Goal: Find specific page/section: Find specific page/section

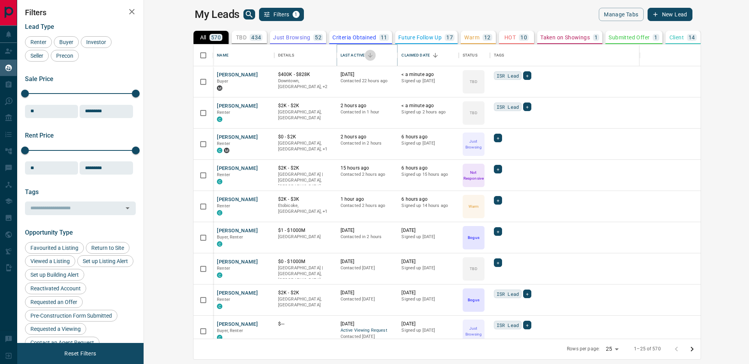
click at [367, 52] on icon "Sort" at bounding box center [370, 55] width 7 height 7
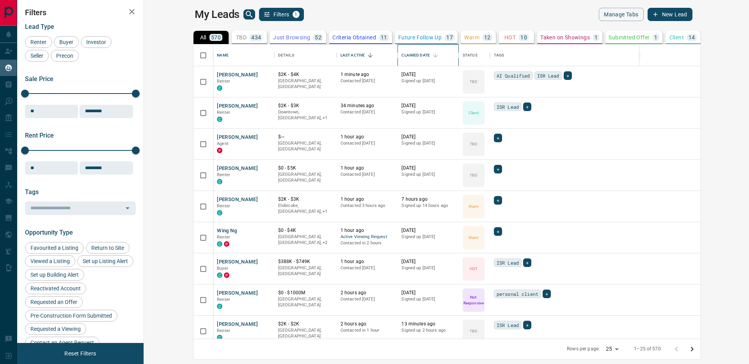
click at [401, 54] on div "Claimed Date" at bounding box center [415, 55] width 28 height 22
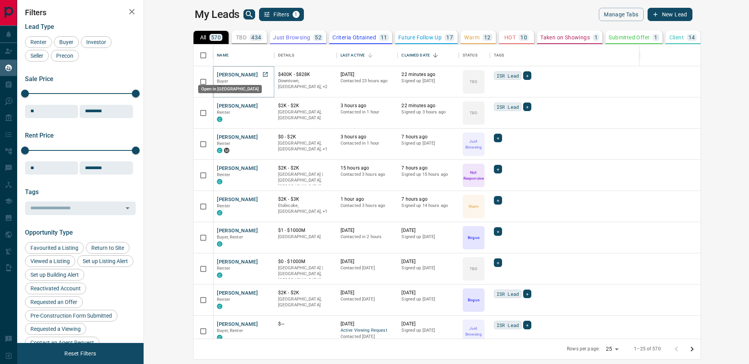
click at [262, 74] on icon "Open in New Tab" at bounding box center [265, 74] width 6 height 6
click at [262, 106] on icon "Open in New Tab" at bounding box center [265, 106] width 6 height 6
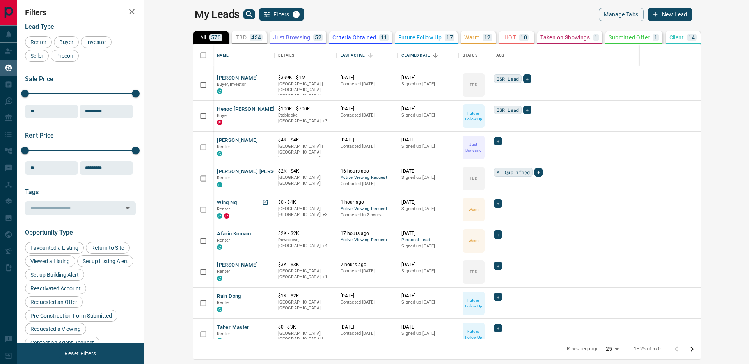
scroll to position [504, 0]
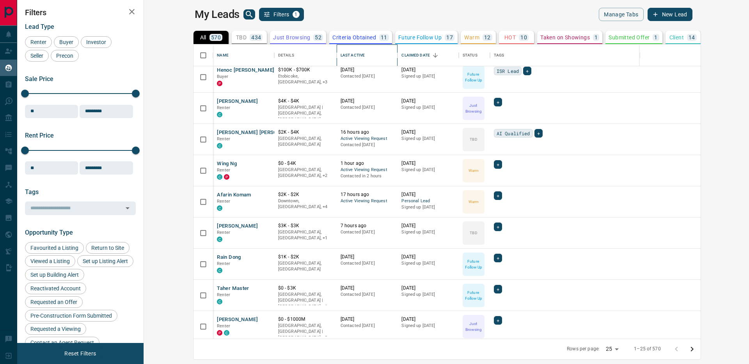
click at [340, 55] on div "Last Active" at bounding box center [366, 55] width 53 height 22
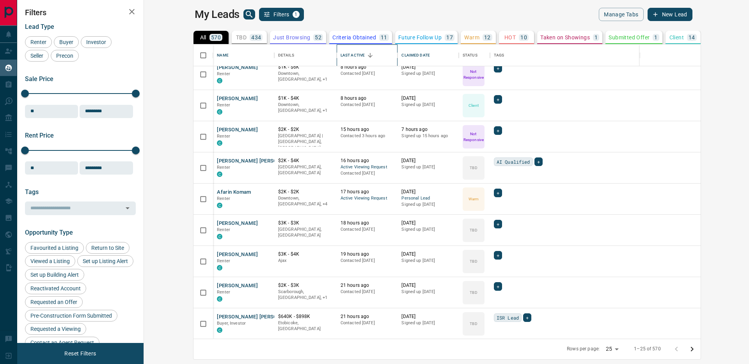
scroll to position [507, 0]
click at [217, 254] on button "Tianna Richards" at bounding box center [237, 253] width 41 height 7
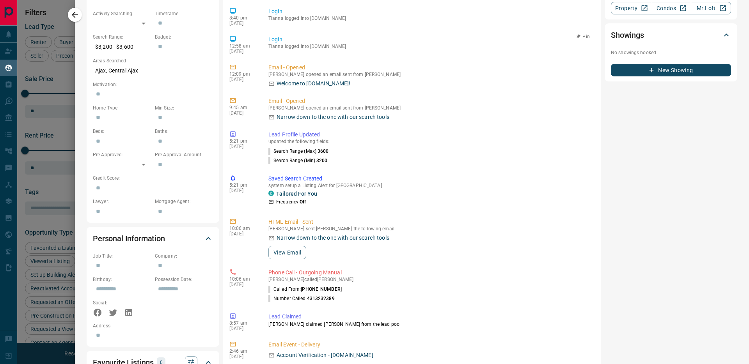
scroll to position [0, 0]
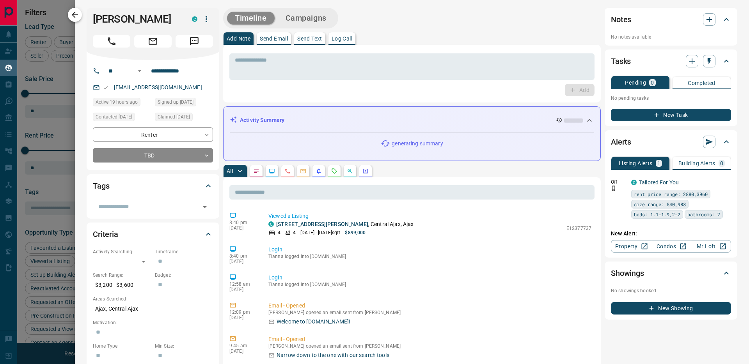
click at [79, 16] on icon "button" at bounding box center [74, 14] width 9 height 9
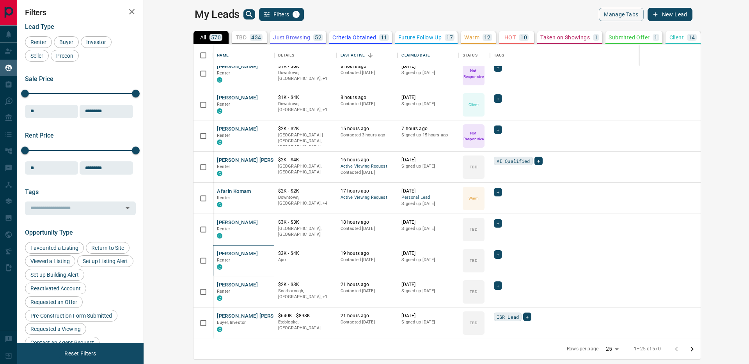
click at [218, 255] on div "Tianna Richards Renter C" at bounding box center [243, 260] width 53 height 21
click at [263, 220] on icon "Open in New Tab" at bounding box center [265, 222] width 5 height 5
click at [262, 251] on icon "Open in New Tab" at bounding box center [265, 253] width 6 height 6
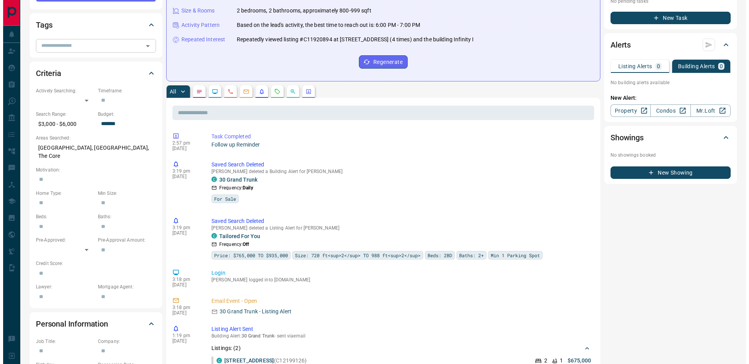
scroll to position [408, 0]
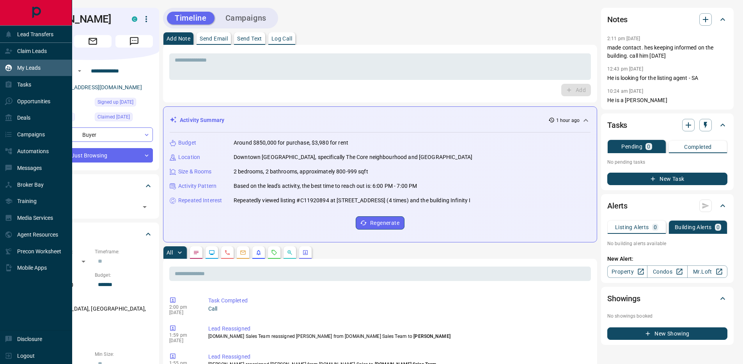
click at [25, 67] on p "My Leads" at bounding box center [28, 68] width 23 height 6
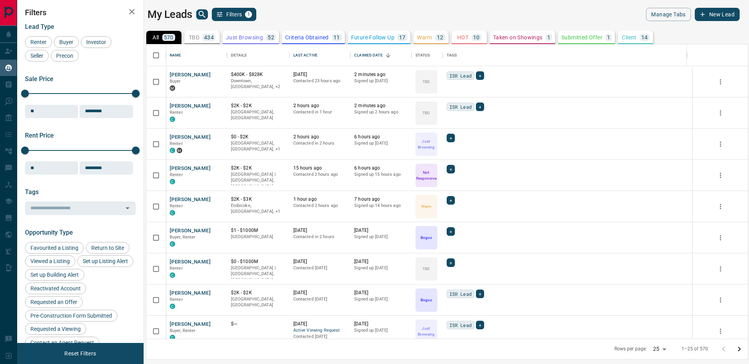
scroll to position [289, 595]
click at [204, 12] on icon "search button" at bounding box center [201, 14] width 9 height 9
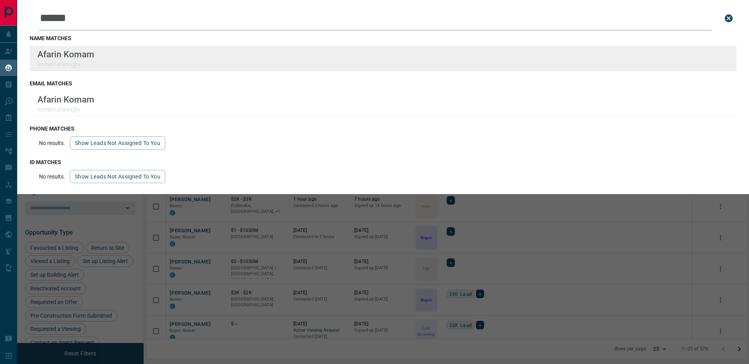
type input "******"
click at [0, 0] on div "Lead Transfers Claim Leads My Leads Tasks Opportunities Deals Campaigns Automat…" at bounding box center [374, 177] width 749 height 354
